Goal: Task Accomplishment & Management: Use online tool/utility

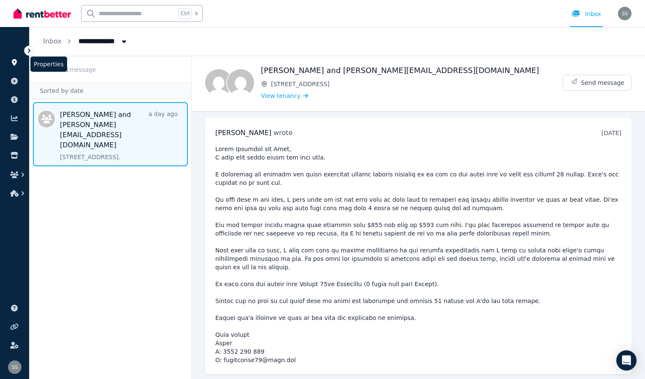
click at [16, 63] on icon at bounding box center [14, 62] width 5 height 7
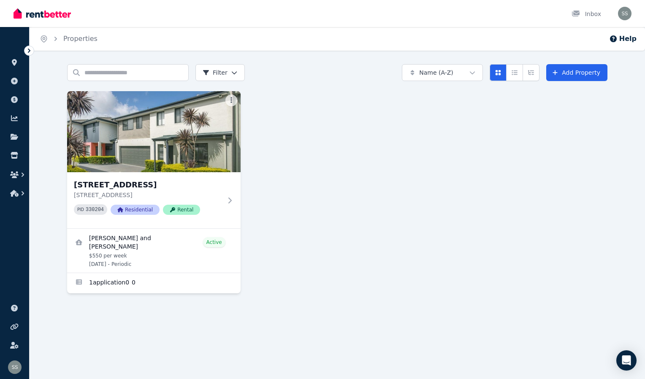
click at [195, 127] on img at bounding box center [153, 131] width 173 height 81
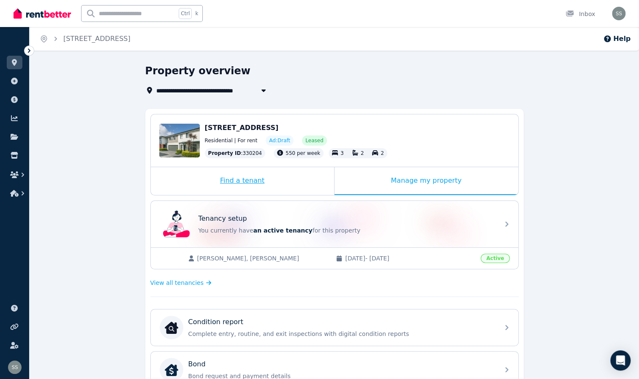
click at [223, 180] on div "Find a tenant" at bounding box center [242, 181] width 183 height 28
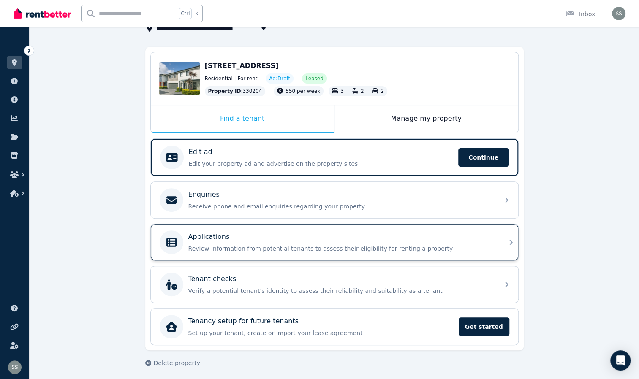
scroll to position [62, 0]
click at [352, 245] on p "Review information from potential tenants to assess their eligibility for renti…" at bounding box center [341, 248] width 306 height 8
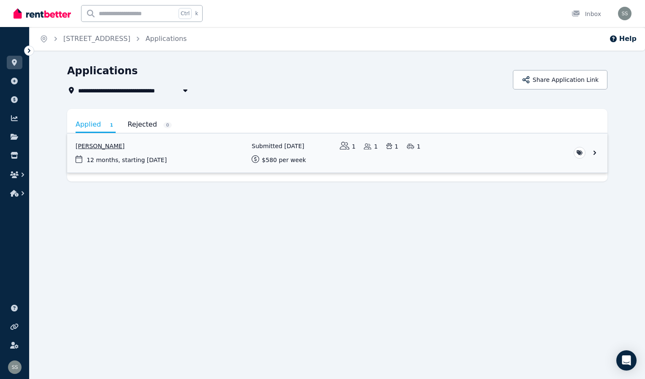
click at [596, 153] on link "View application: Kate Lawrence" at bounding box center [337, 152] width 540 height 39
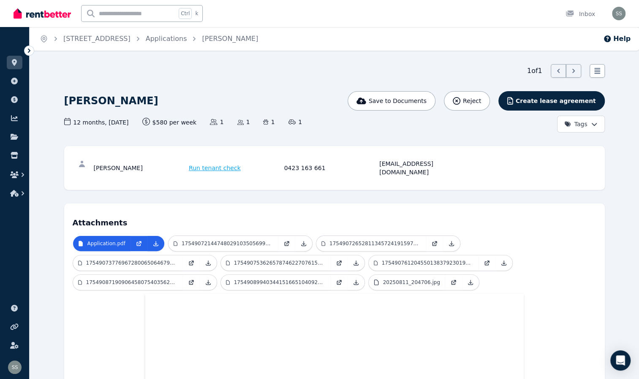
click at [587, 124] on html "Open main menu Ctrl k Inbox Open user menu ORGANISE Properties Add property Pay…" at bounding box center [319, 189] width 639 height 379
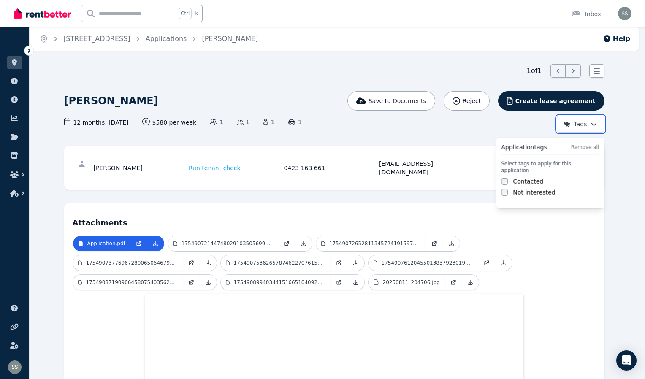
click at [591, 122] on html "Open main menu Ctrl k Inbox Open user menu ORGANISE Properties Add property Pay…" at bounding box center [322, 189] width 645 height 379
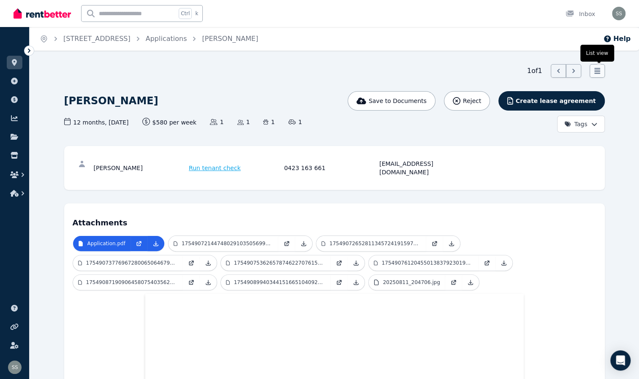
click at [603, 69] on div at bounding box center [596, 71] width 15 height 14
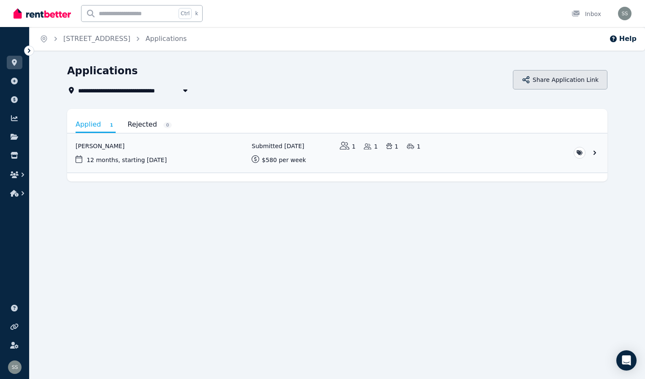
click at [563, 80] on button "Share Application Link" at bounding box center [560, 79] width 95 height 19
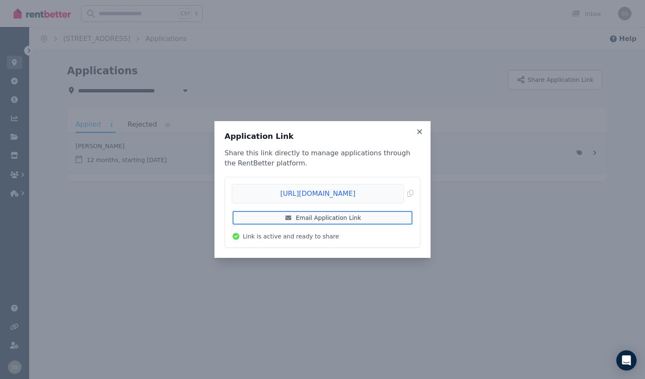
click at [364, 219] on link "Email Application Link" at bounding box center [322, 217] width 181 height 15
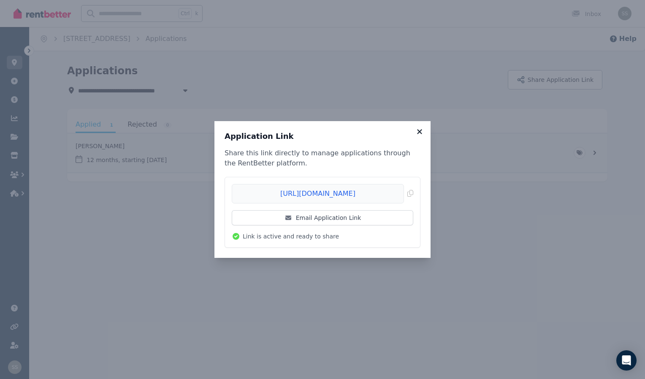
click at [421, 133] on icon at bounding box center [419, 131] width 5 height 5
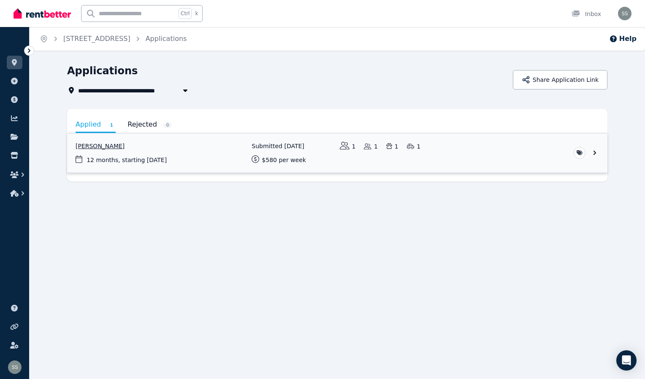
click at [593, 152] on link "View application: Kate Lawrence" at bounding box center [337, 152] width 540 height 39
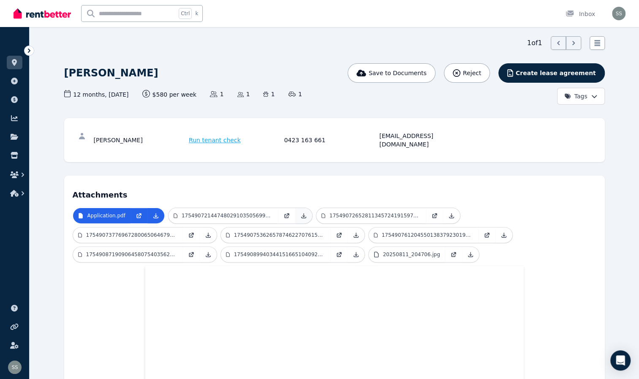
scroll to position [6, 0]
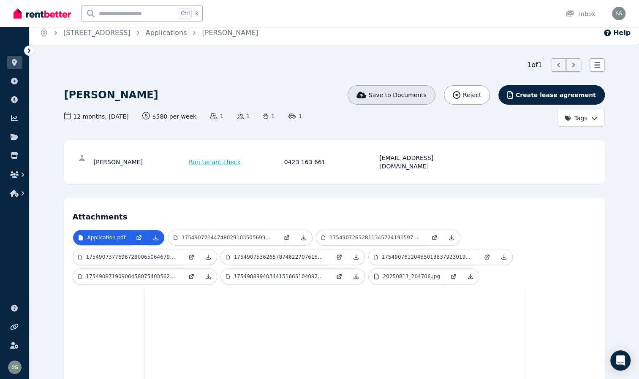
click at [426, 98] on span "Save to Documents" at bounding box center [397, 95] width 58 height 8
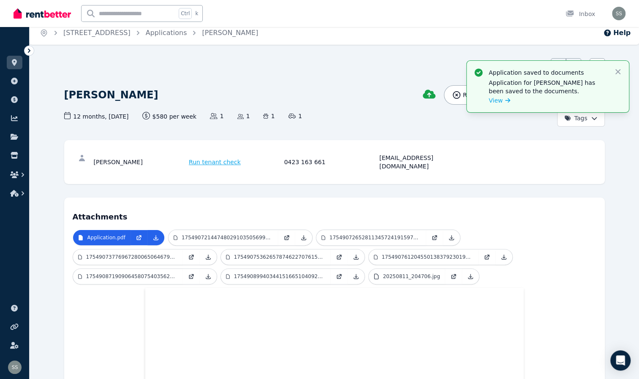
click at [437, 119] on div "This application has been saved to my document Reject Create lease agreement Ta…" at bounding box center [517, 105] width 176 height 41
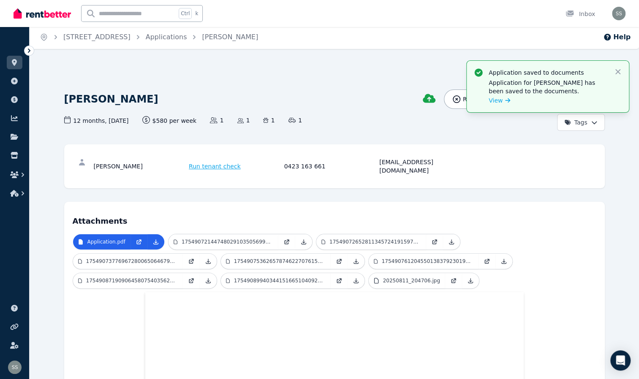
scroll to position [0, 0]
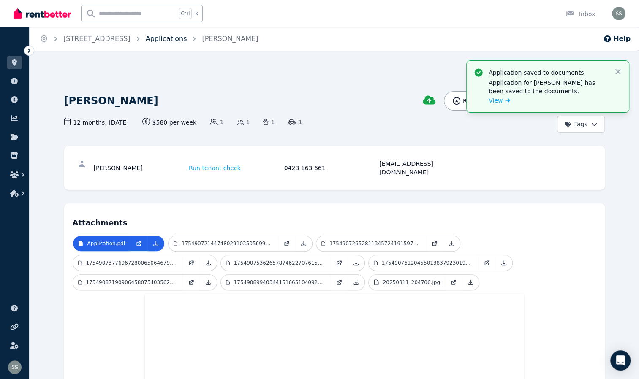
click at [187, 37] on link "Applications" at bounding box center [166, 39] width 41 height 8
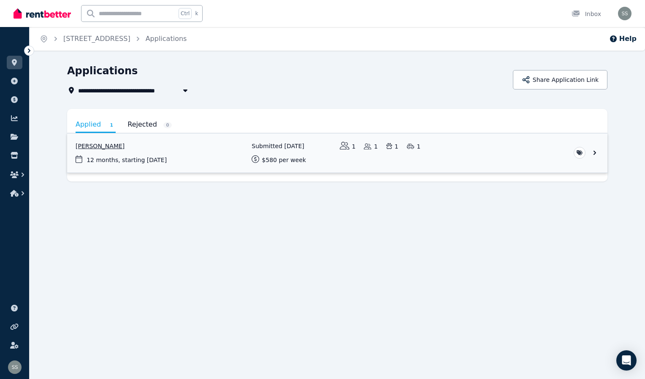
click at [597, 153] on link "View application: Kate Lawrence" at bounding box center [337, 152] width 540 height 39
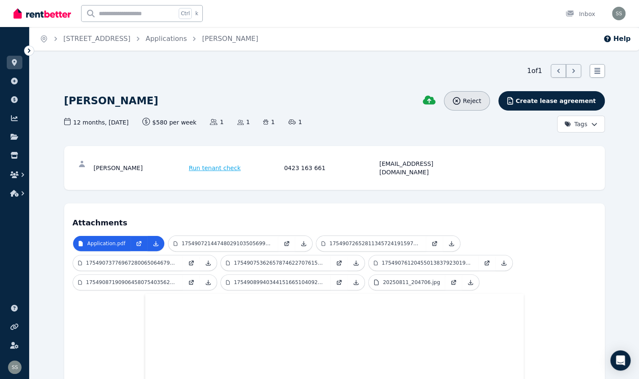
click at [481, 99] on div "Reject" at bounding box center [466, 101] width 28 height 8
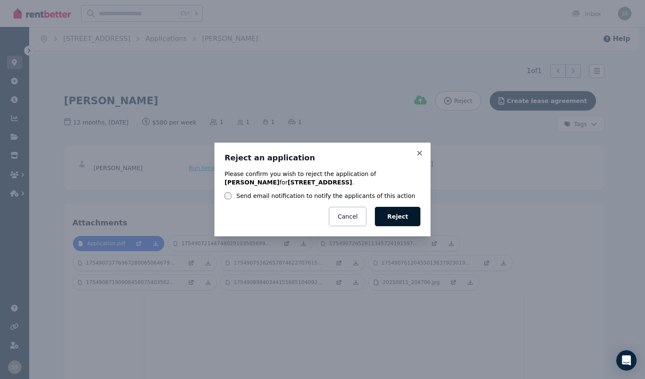
click at [406, 219] on button "Reject" at bounding box center [398, 216] width 46 height 19
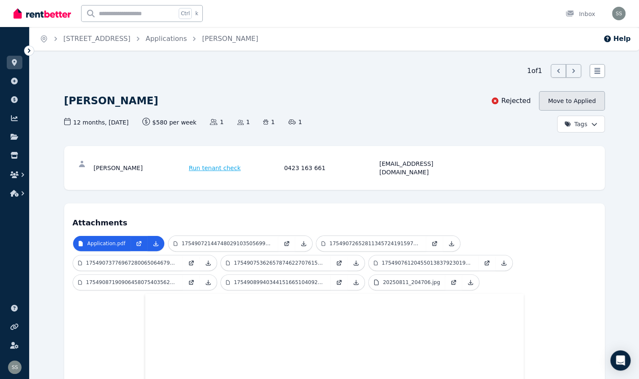
drag, startPoint x: 576, startPoint y: 95, endPoint x: 571, endPoint y: 98, distance: 5.7
click at [576, 95] on button "Move to Applied" at bounding box center [571, 100] width 65 height 19
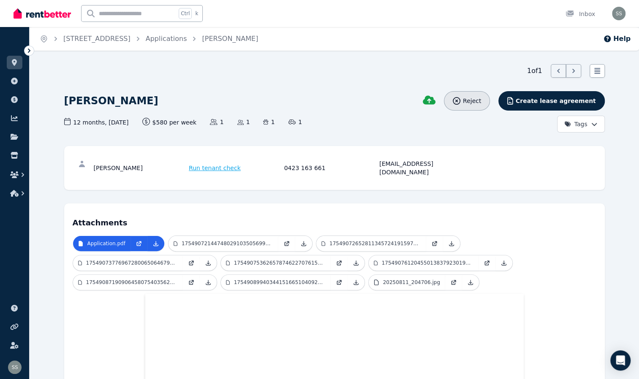
click at [481, 102] on span "Reject" at bounding box center [472, 101] width 18 height 8
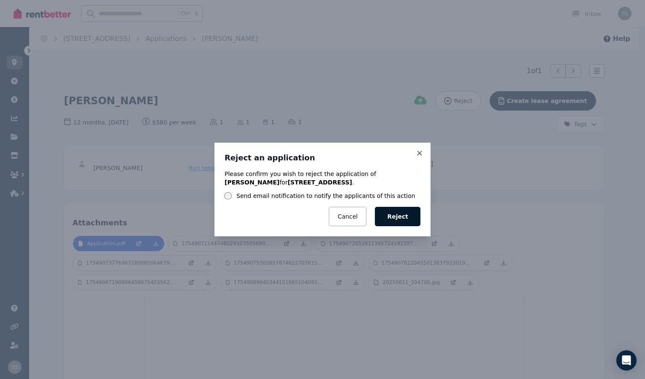
click at [405, 216] on button "Reject" at bounding box center [398, 216] width 46 height 19
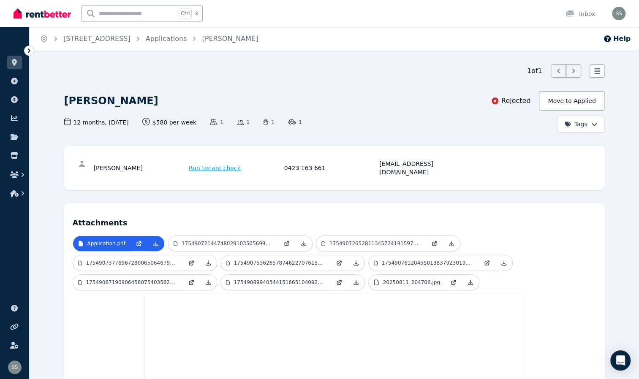
click at [207, 32] on ol "Home [STREET_ADDRESS] Applications [PERSON_NAME]" at bounding box center [149, 39] width 238 height 24
click at [187, 43] on link "Applications" at bounding box center [166, 39] width 41 height 8
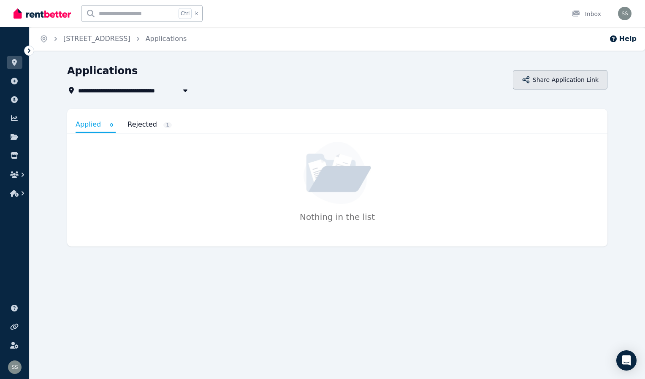
click at [571, 81] on button "Share Application Link" at bounding box center [560, 79] width 95 height 19
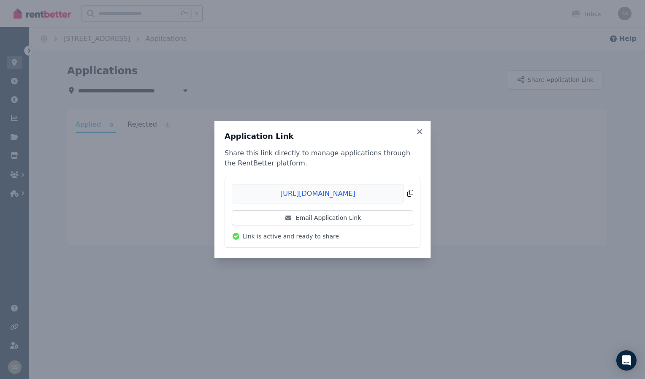
click at [412, 193] on span "Copied!" at bounding box center [322, 193] width 181 height 19
click at [413, 193] on span "Copied!" at bounding box center [322, 193] width 181 height 19
click at [220, 279] on div "Application Link Share this link directly to manage applications through the Re…" at bounding box center [322, 189] width 645 height 379
click at [422, 132] on icon at bounding box center [419, 132] width 8 height 8
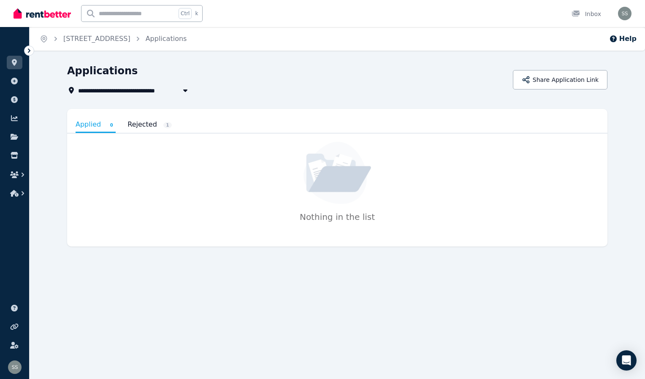
click at [130, 43] on span "[STREET_ADDRESS]" at bounding box center [96, 39] width 67 height 10
click at [130, 41] on link "[STREET_ADDRESS]" at bounding box center [96, 39] width 67 height 8
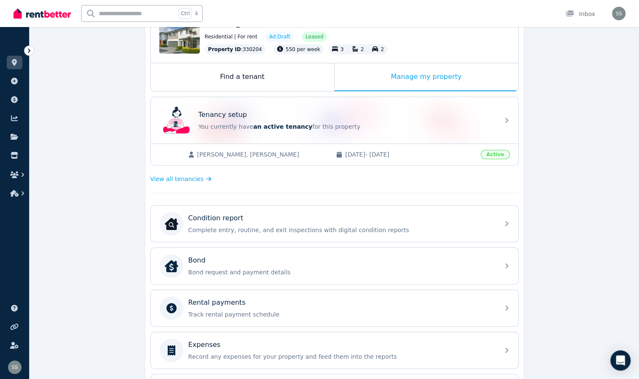
scroll to position [104, 0]
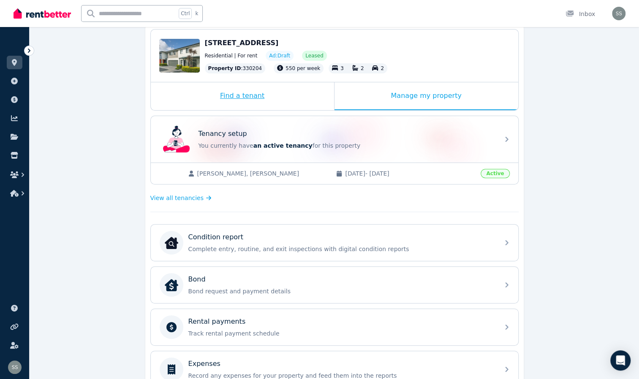
click at [268, 83] on div "Find a tenant" at bounding box center [242, 96] width 183 height 28
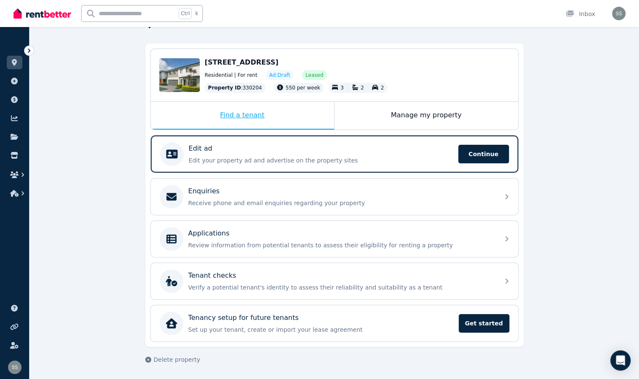
scroll to position [62, 0]
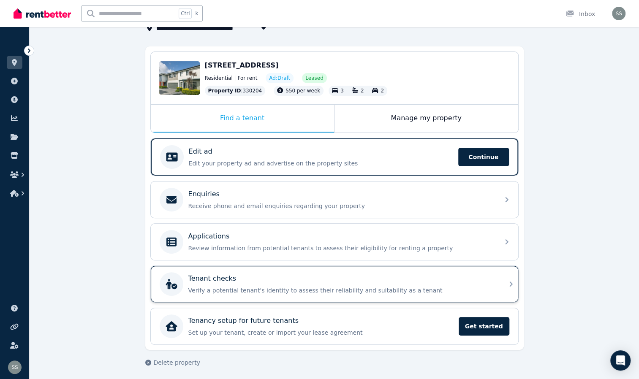
click at [282, 278] on div "Tenant checks" at bounding box center [341, 278] width 306 height 10
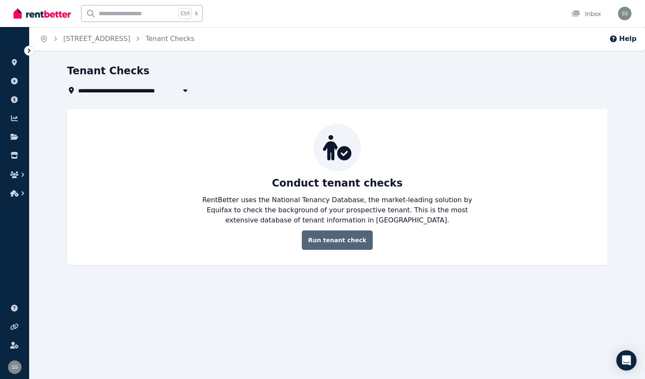
click at [332, 241] on link "Run tenant check" at bounding box center [337, 239] width 71 height 19
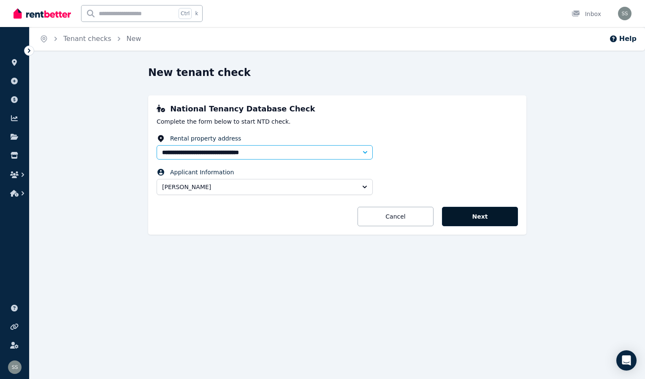
click at [452, 222] on button "Next" at bounding box center [480, 216] width 76 height 19
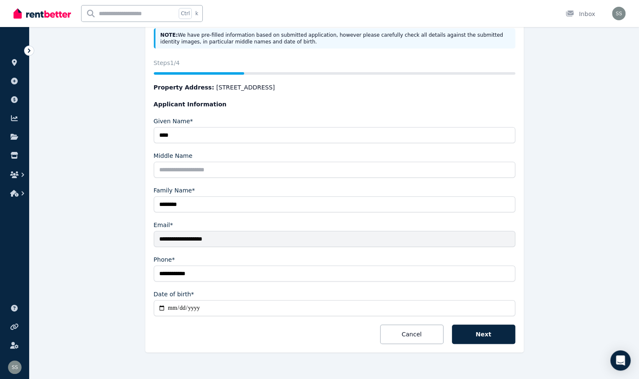
scroll to position [118, 0]
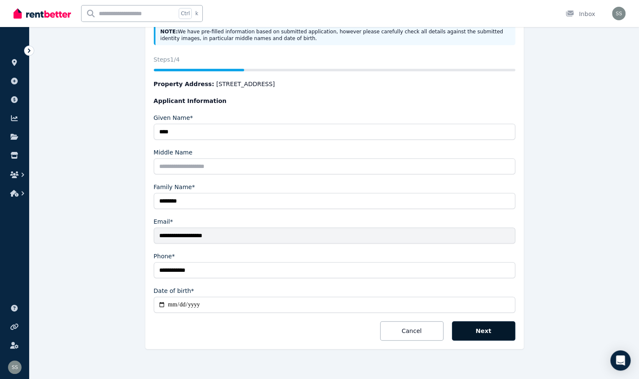
click at [482, 328] on button "Next" at bounding box center [483, 330] width 63 height 19
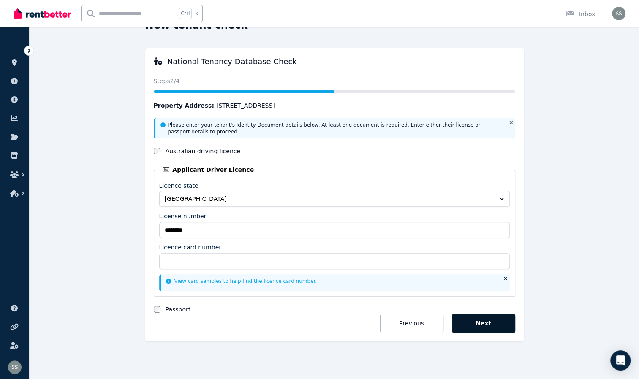
click at [482, 328] on button "Next" at bounding box center [483, 323] width 63 height 19
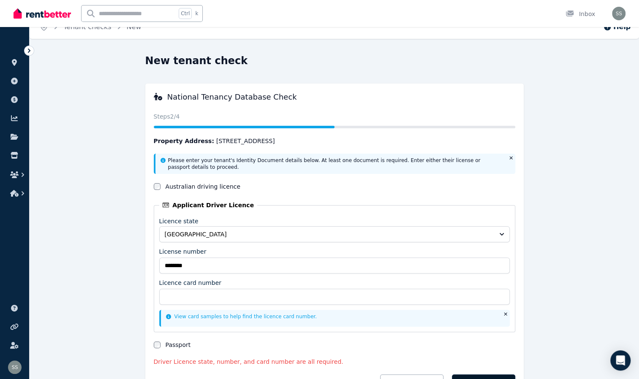
scroll to position [46, 0]
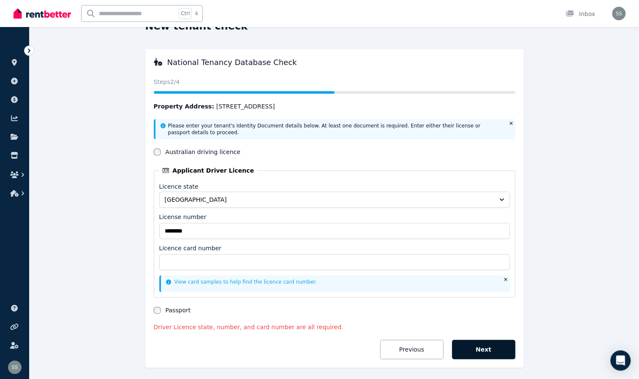
click at [479, 348] on button "Next" at bounding box center [483, 349] width 63 height 19
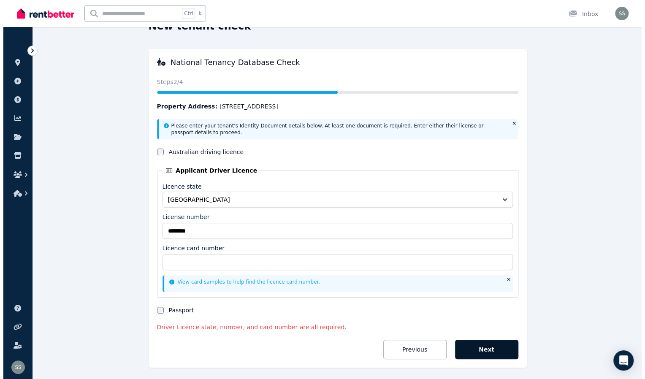
scroll to position [0, 0]
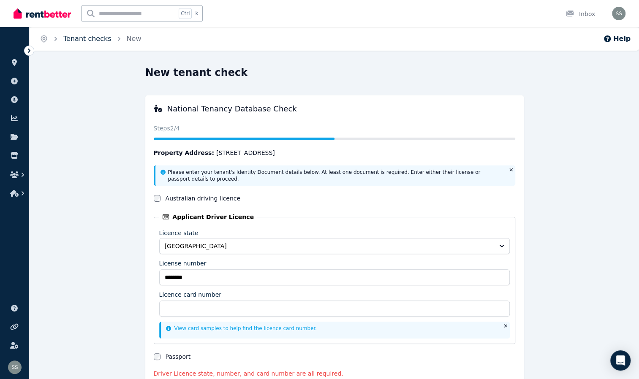
click at [64, 41] on link "Tenant checks" at bounding box center [87, 39] width 48 height 8
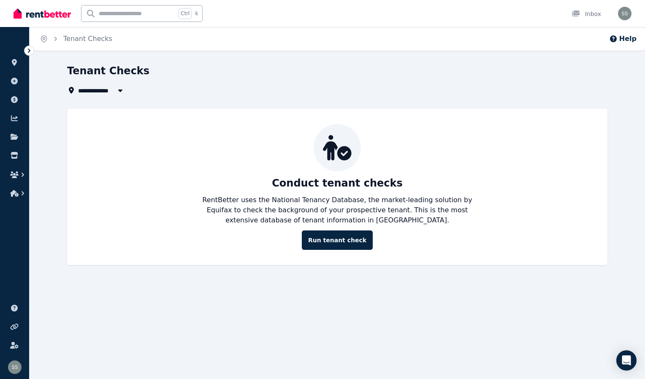
click at [104, 90] on span "All Properties" at bounding box center [105, 90] width 54 height 10
type input "**********"
click at [153, 87] on div "**********" at bounding box center [334, 90] width 535 height 10
click at [56, 39] on icon "Breadcrumb" at bounding box center [55, 39] width 3 height 4
click at [29, 52] on icon at bounding box center [29, 51] width 3 height 4
